Goal: Task Accomplishment & Management: Manage account settings

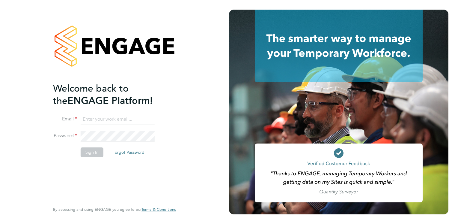
type input "[EMAIL_ADDRESS][DOMAIN_NAME]"
click at [99, 150] on button "Sign In" at bounding box center [92, 152] width 23 height 10
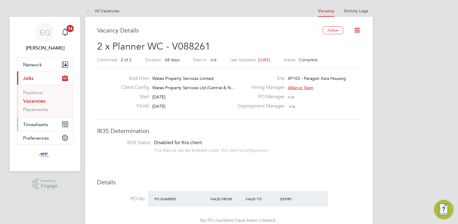
click at [34, 124] on span "Timesheets" at bounding box center [35, 124] width 25 height 6
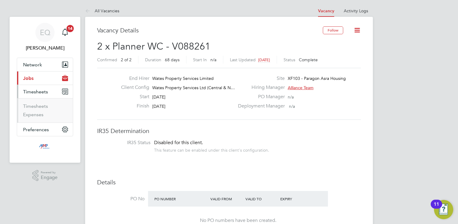
click at [31, 79] on span "Jobs" at bounding box center [28, 78] width 10 height 6
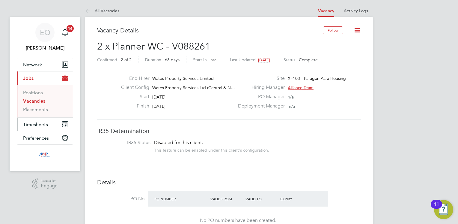
click at [43, 127] on button "Timesheets" at bounding box center [45, 124] width 56 height 13
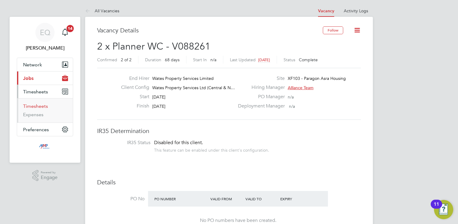
click at [31, 105] on link "Timesheets" at bounding box center [35, 106] width 25 height 6
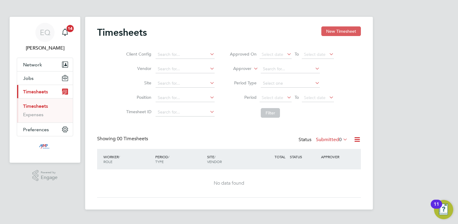
click at [351, 33] on button "New Timesheet" at bounding box center [342, 31] width 40 height 10
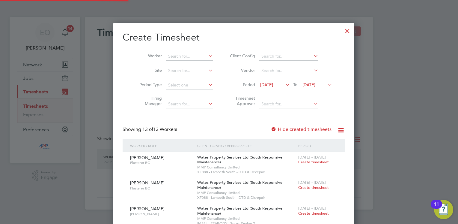
scroll to position [546, 232]
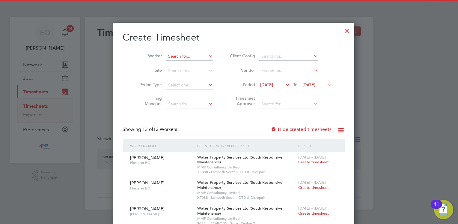
click at [184, 56] on input at bounding box center [189, 56] width 47 height 8
click at [186, 64] on li "[PERSON_NAME]" at bounding box center [190, 64] width 59 height 8
type input "[PERSON_NAME]"
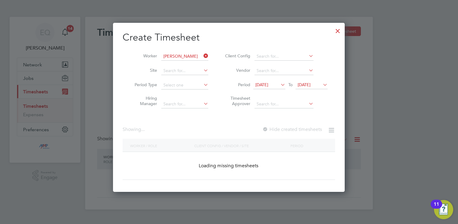
scroll to position [169, 232]
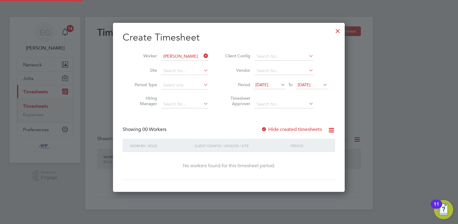
click at [268, 86] on span "[DATE]" at bounding box center [262, 84] width 13 height 5
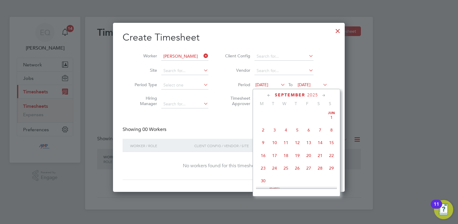
scroll to position [209, 0]
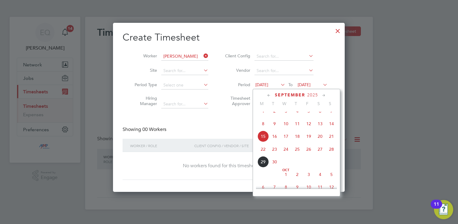
click at [261, 155] on span "22" at bounding box center [263, 148] width 11 height 11
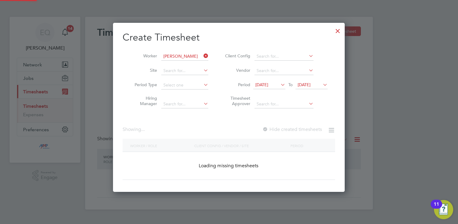
scroll to position [169, 232]
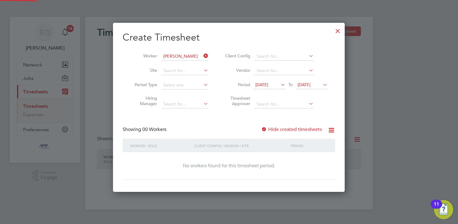
click at [308, 130] on label "Hide created timesheets" at bounding box center [291, 129] width 61 height 6
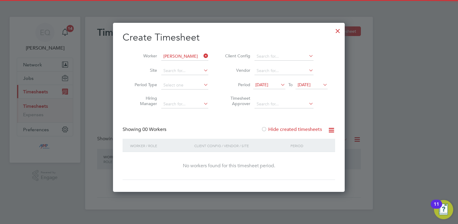
click at [311, 85] on span "[DATE]" at bounding box center [304, 84] width 13 height 5
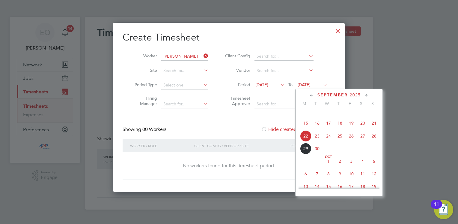
click at [375, 142] on span "28" at bounding box center [374, 135] width 11 height 11
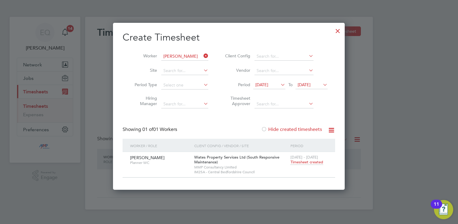
click at [309, 161] on span "Timesheet created" at bounding box center [307, 161] width 33 height 5
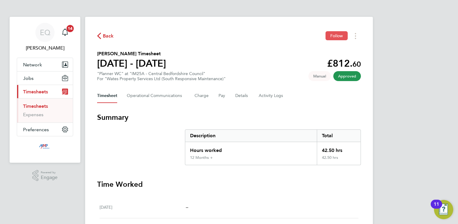
click at [335, 38] on button "Follow" at bounding box center [337, 35] width 22 height 9
